Goal: Task Accomplishment & Management: Manage account settings

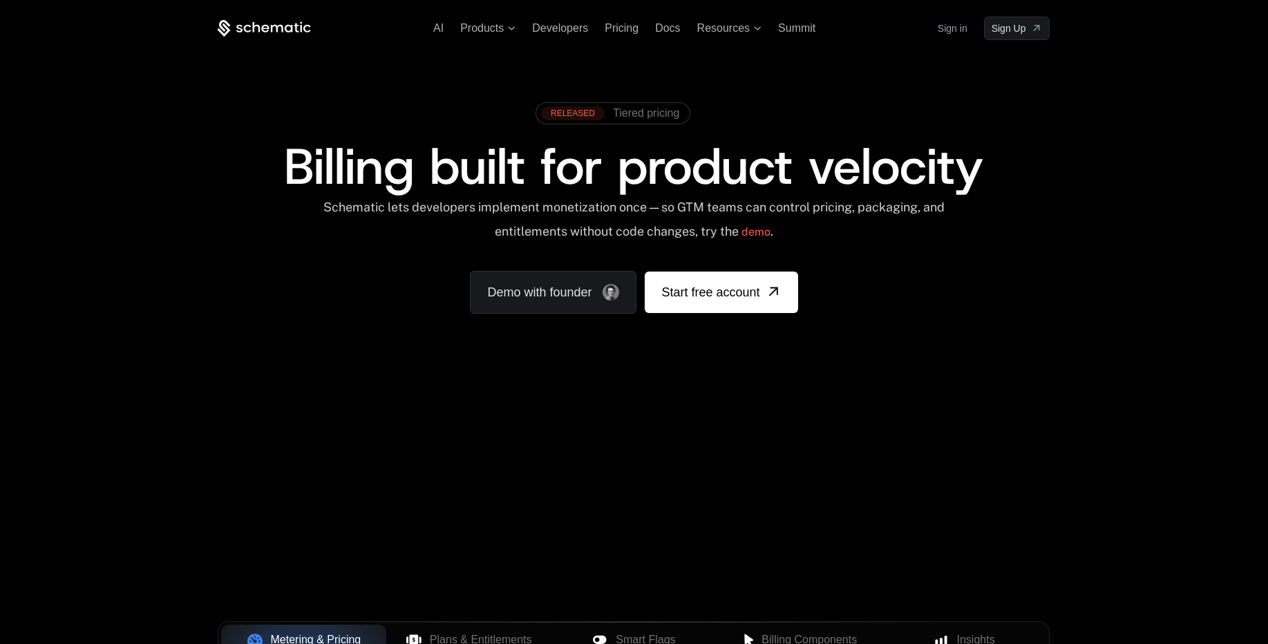
click at [953, 30] on link "Sign in" at bounding box center [953, 28] width 30 height 22
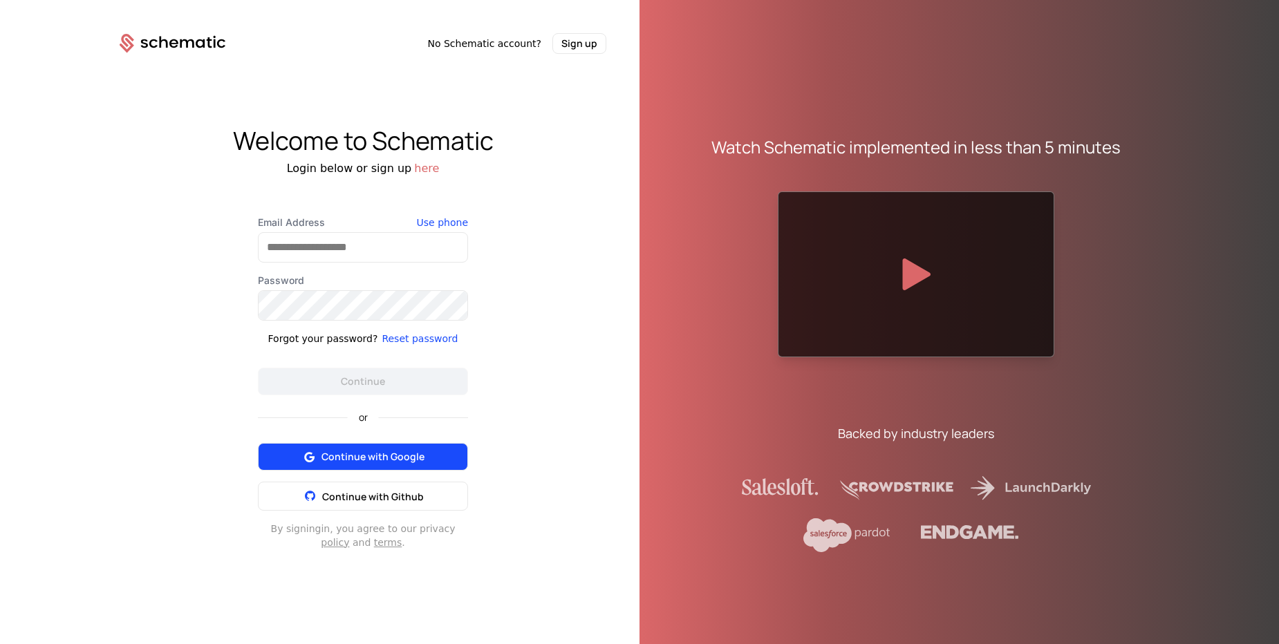
click at [408, 462] on span "Continue with Google" at bounding box center [372, 457] width 103 height 14
click at [381, 452] on span "Continue with Google" at bounding box center [372, 457] width 103 height 14
click at [421, 168] on button "here" at bounding box center [426, 168] width 25 height 17
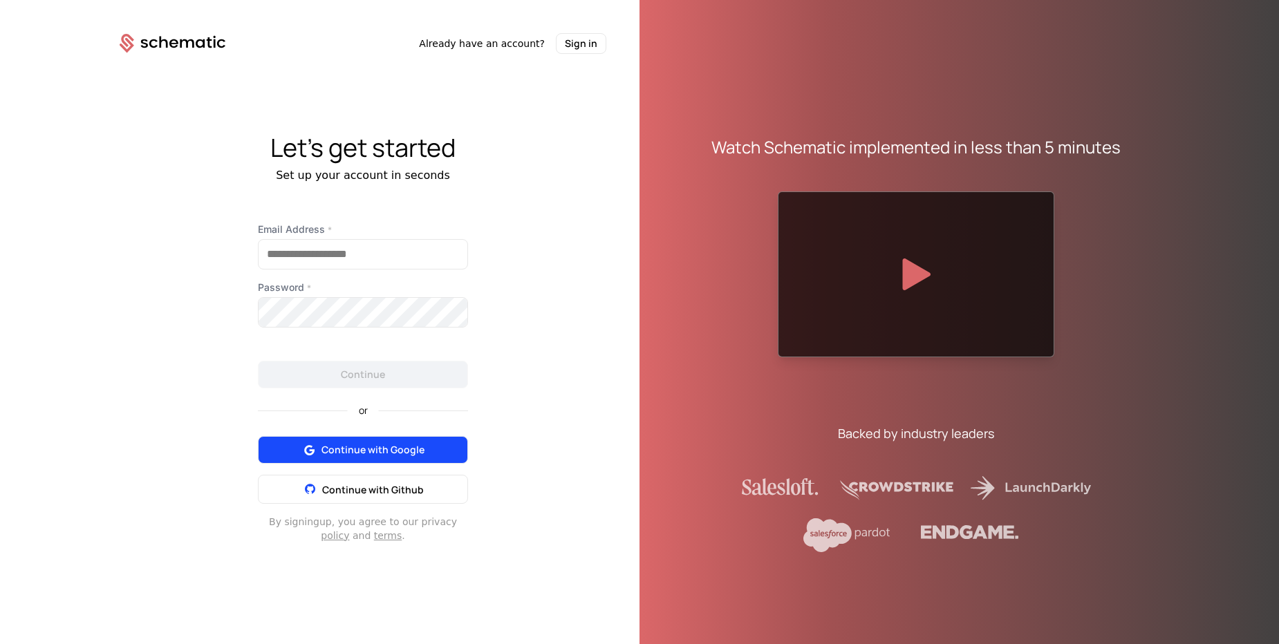
click at [409, 443] on span "Continue with Google" at bounding box center [372, 450] width 103 height 14
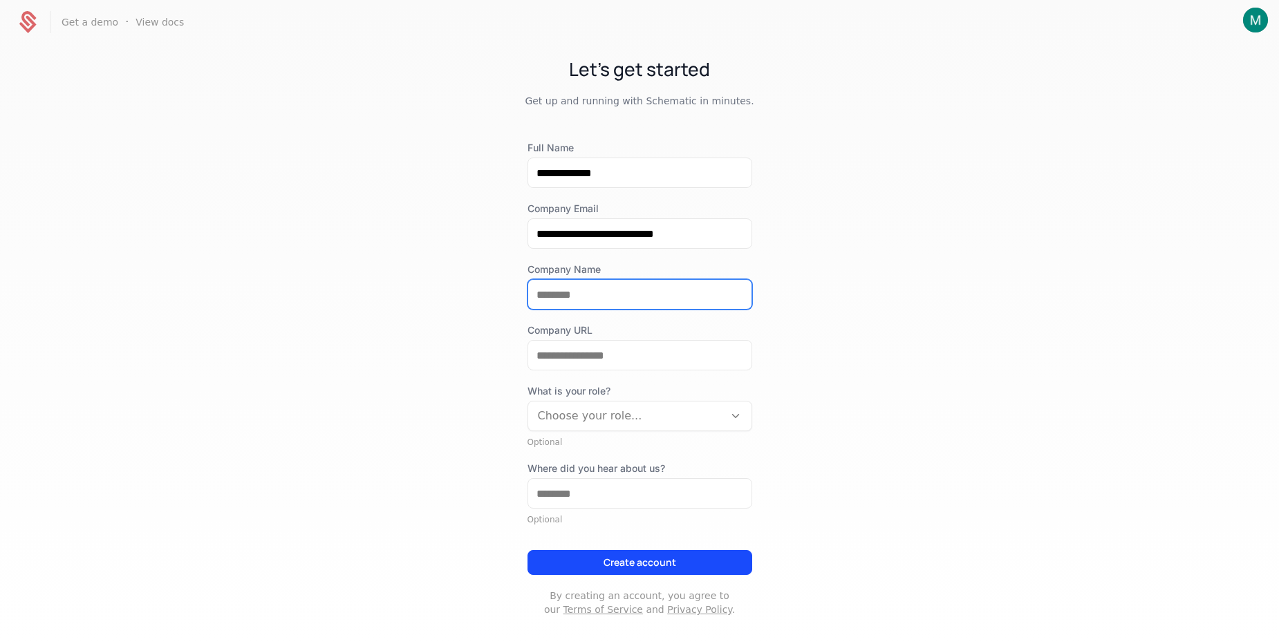
click at [614, 296] on input "Company Name" at bounding box center [639, 294] width 223 height 29
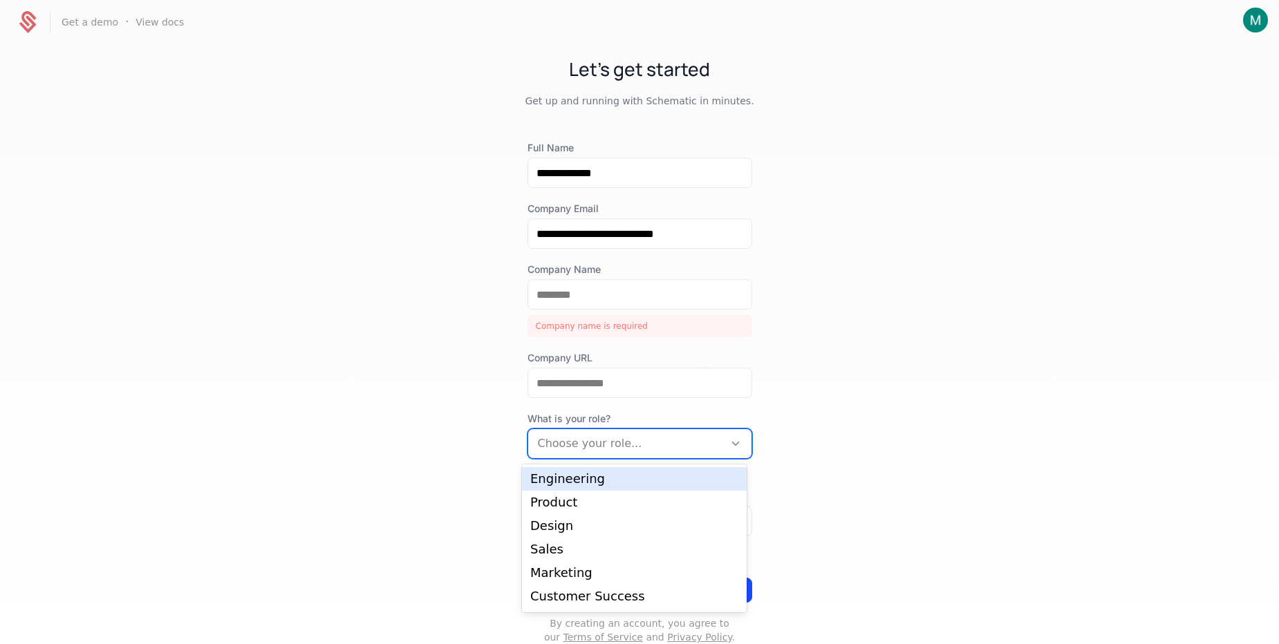
click at [650, 411] on div "**********" at bounding box center [639, 392] width 225 height 503
click at [645, 479] on div "Engineering" at bounding box center [634, 479] width 208 height 12
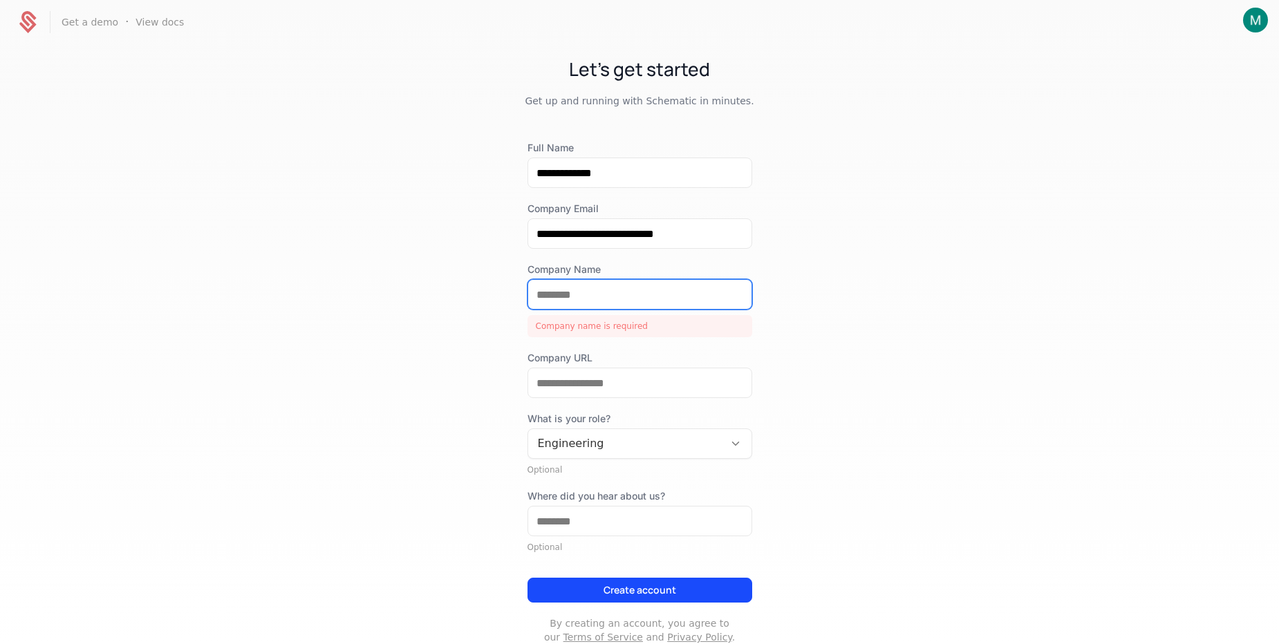
click at [570, 297] on input "Company Name" at bounding box center [639, 294] width 223 height 29
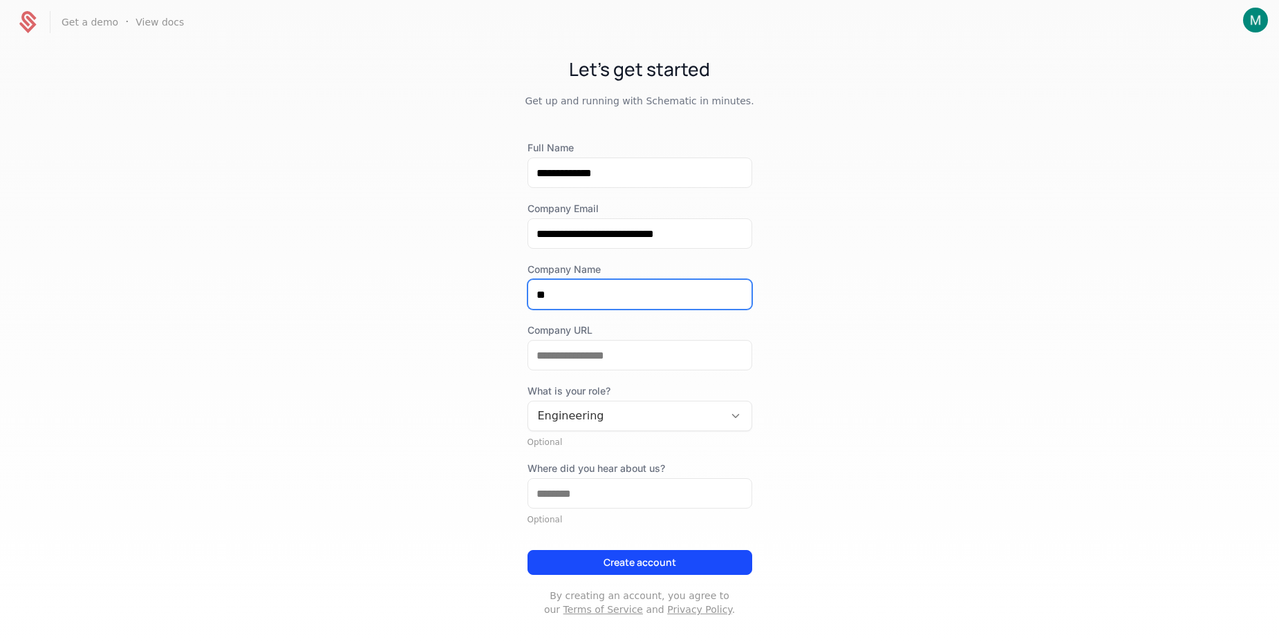
type input "*"
type input "*******"
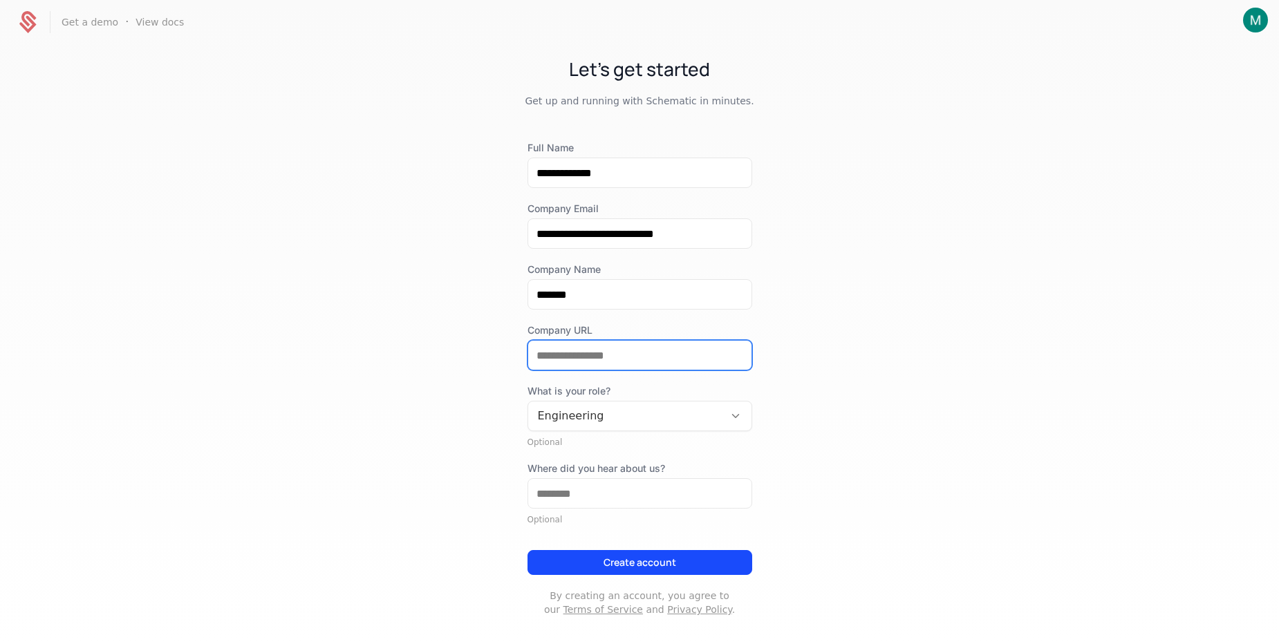
click at [591, 354] on input "Company URL" at bounding box center [639, 355] width 223 height 29
paste input "**********"
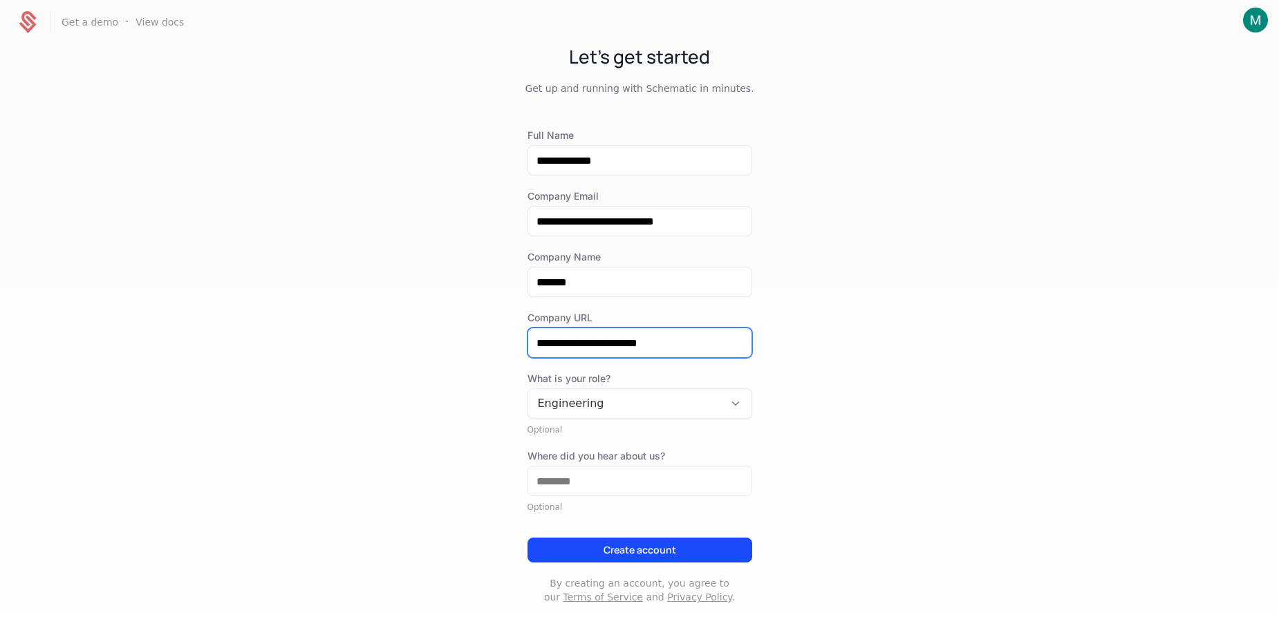
type input "**********"
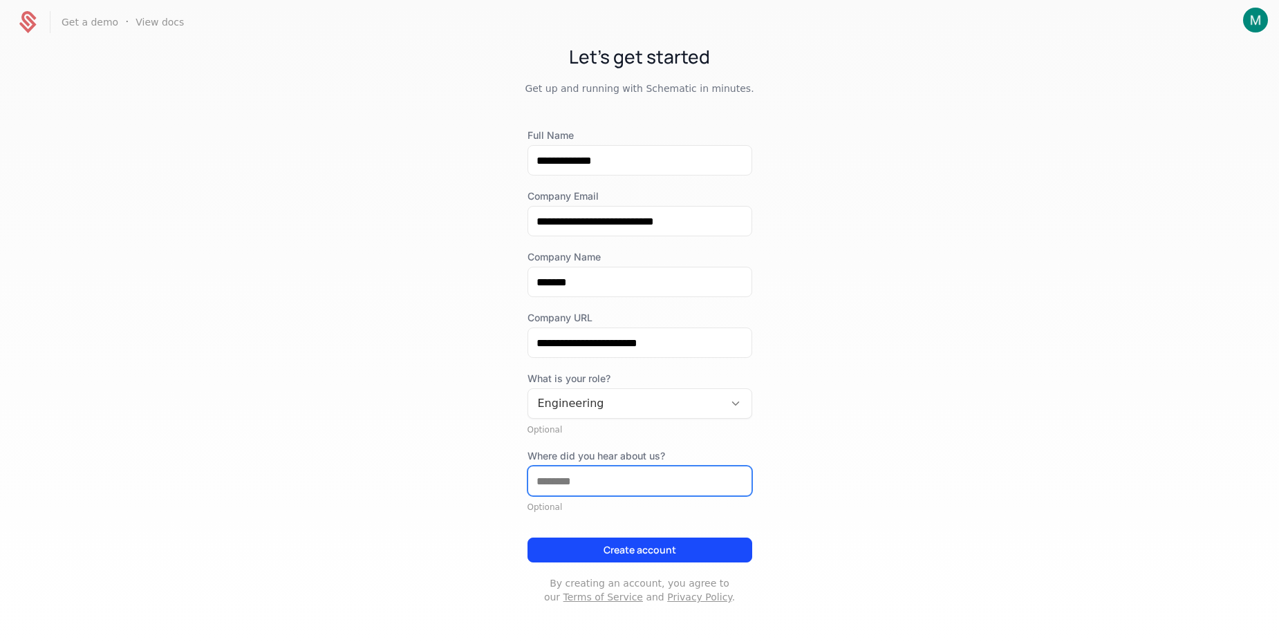
click at [574, 471] on input "Where did you hear about us?" at bounding box center [639, 481] width 223 height 29
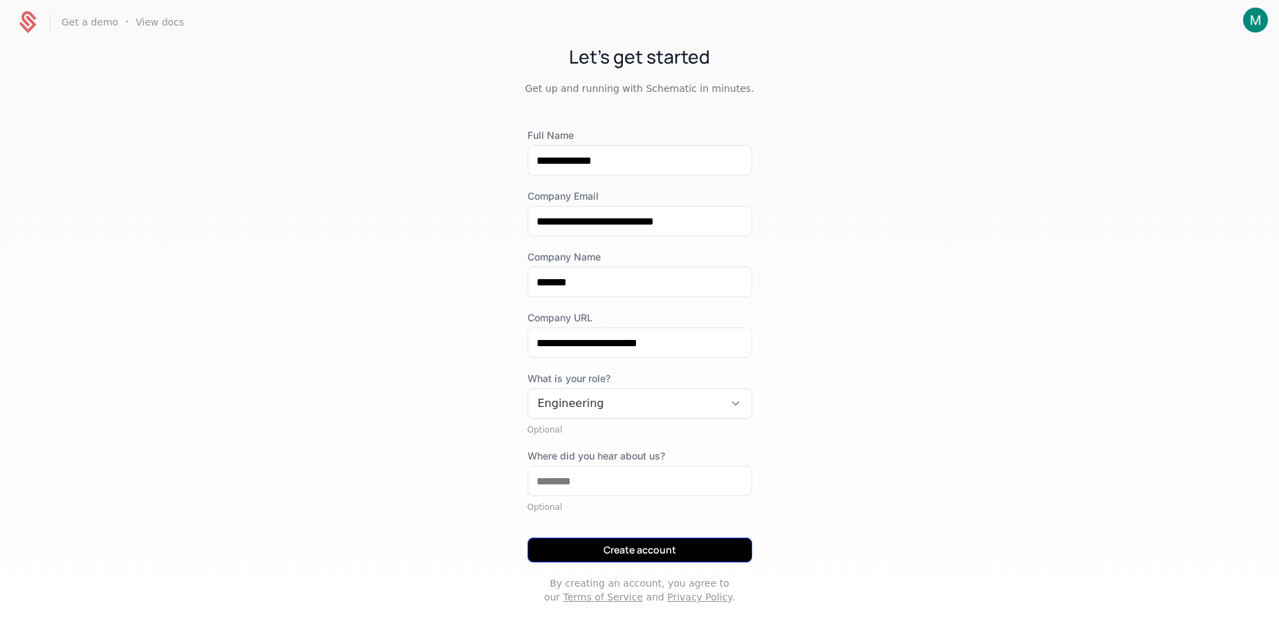
click at [611, 554] on button "Create account" at bounding box center [639, 550] width 225 height 25
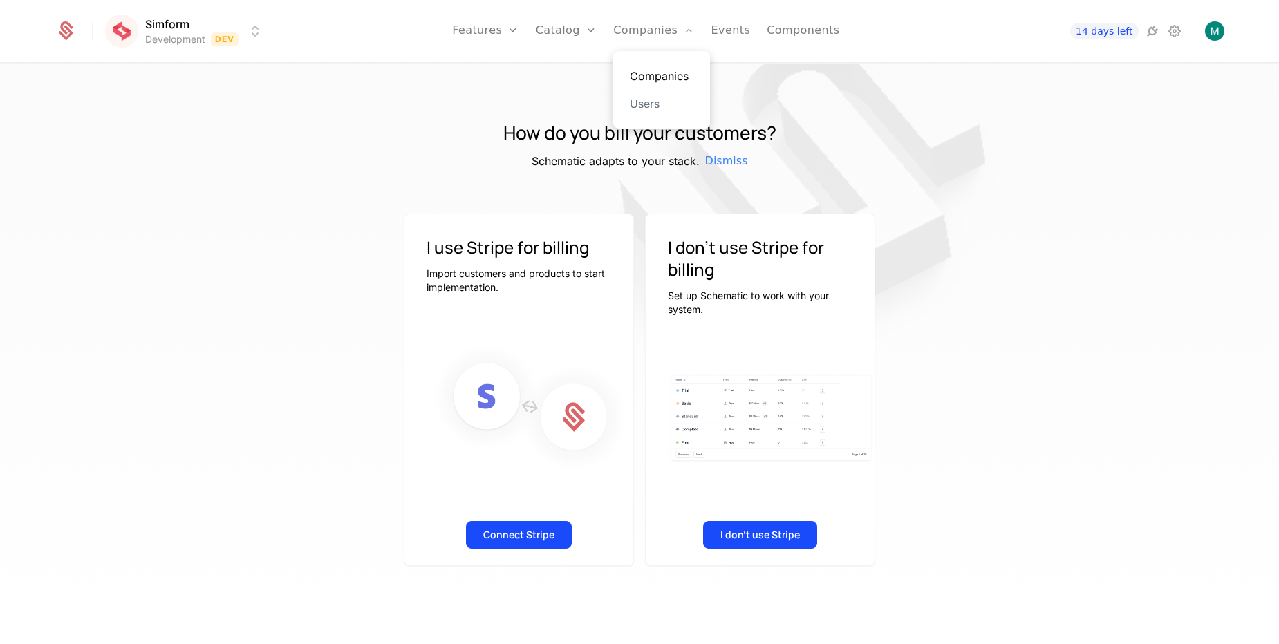
click at [668, 68] on link "Companies" at bounding box center [662, 76] width 64 height 17
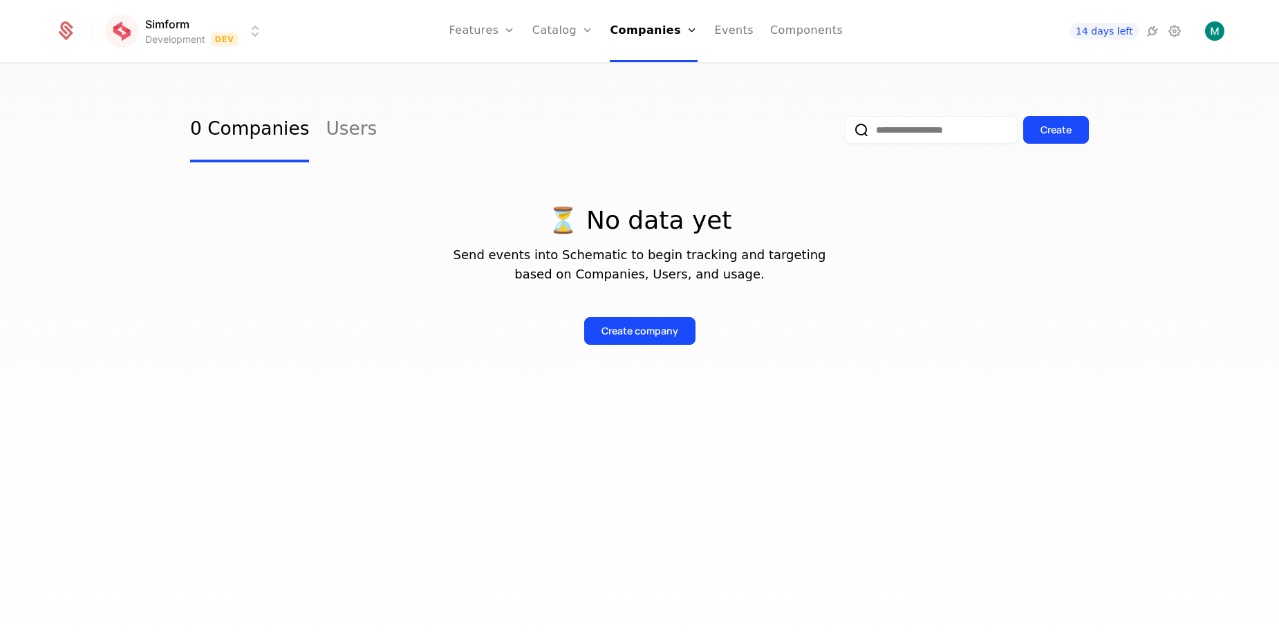
click at [58, 34] on icon at bounding box center [65, 30] width 19 height 19
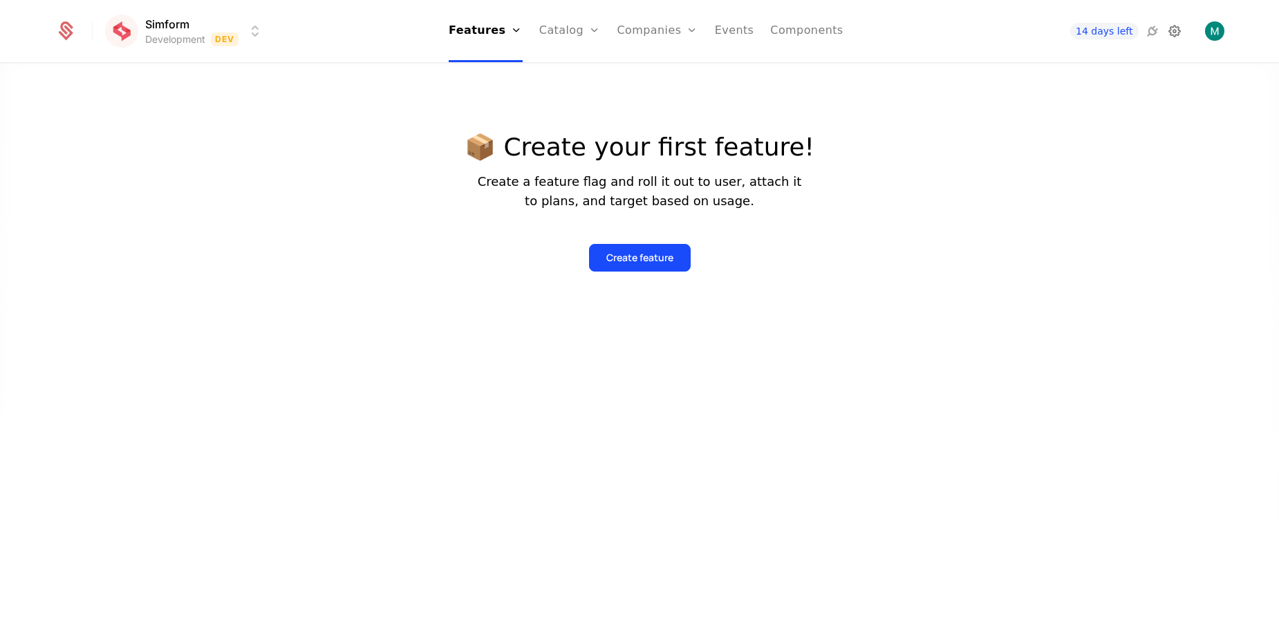
click at [1181, 28] on icon at bounding box center [1174, 31] width 17 height 17
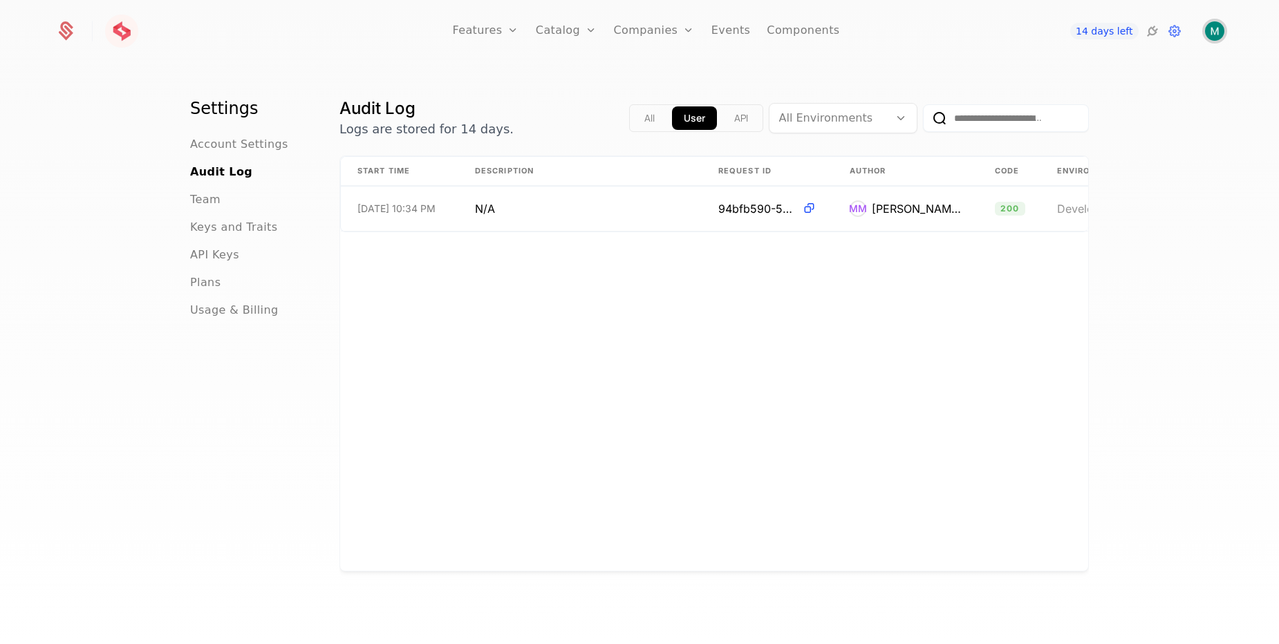
click at [1208, 33] on img "Open user button" at bounding box center [1214, 30] width 19 height 19
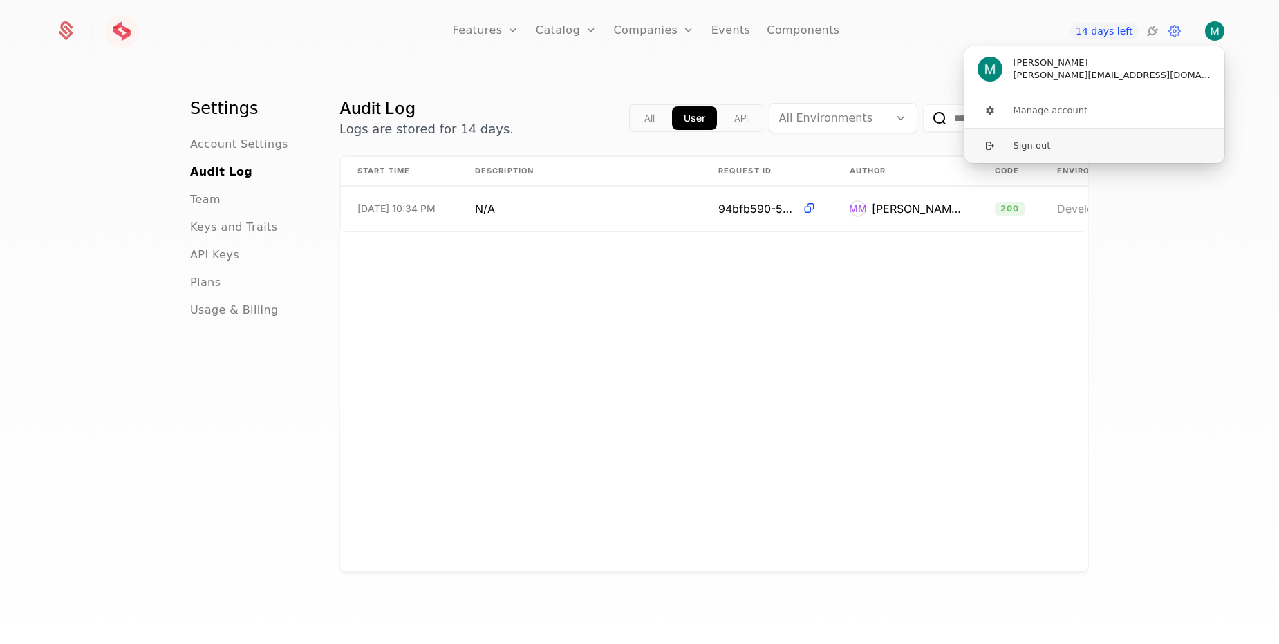
click at [1103, 148] on button "Sign out" at bounding box center [1094, 145] width 261 height 35
